Goal: Find contact information: Find contact information

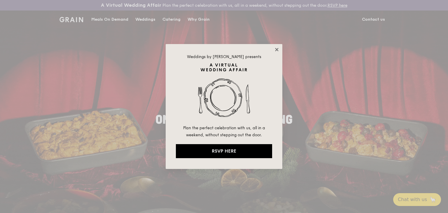
click at [276, 48] on icon at bounding box center [276, 49] width 5 height 5
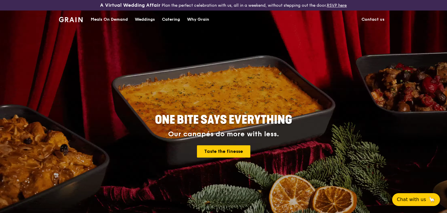
click at [374, 19] on link "Contact us" at bounding box center [373, 19] width 30 height 17
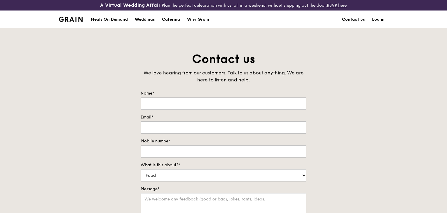
click at [349, 20] on link "Contact us" at bounding box center [353, 19] width 30 height 17
click at [351, 18] on link "Contact us" at bounding box center [353, 19] width 30 height 17
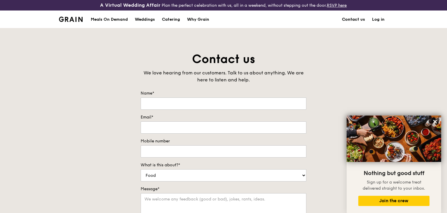
click at [347, 19] on link "Contact us" at bounding box center [353, 19] width 30 height 17
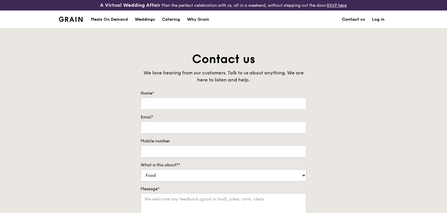
click at [347, 19] on link "Contact us" at bounding box center [353, 19] width 30 height 17
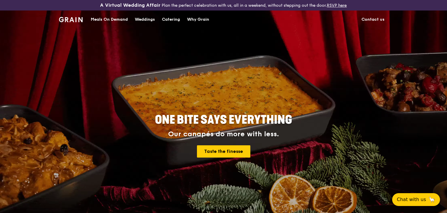
click at [368, 19] on link "Contact us" at bounding box center [373, 19] width 30 height 17
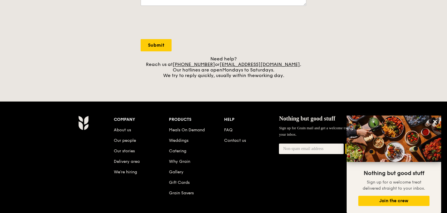
scroll to position [216, 0]
